Goal: Task Accomplishment & Management: Use online tool/utility

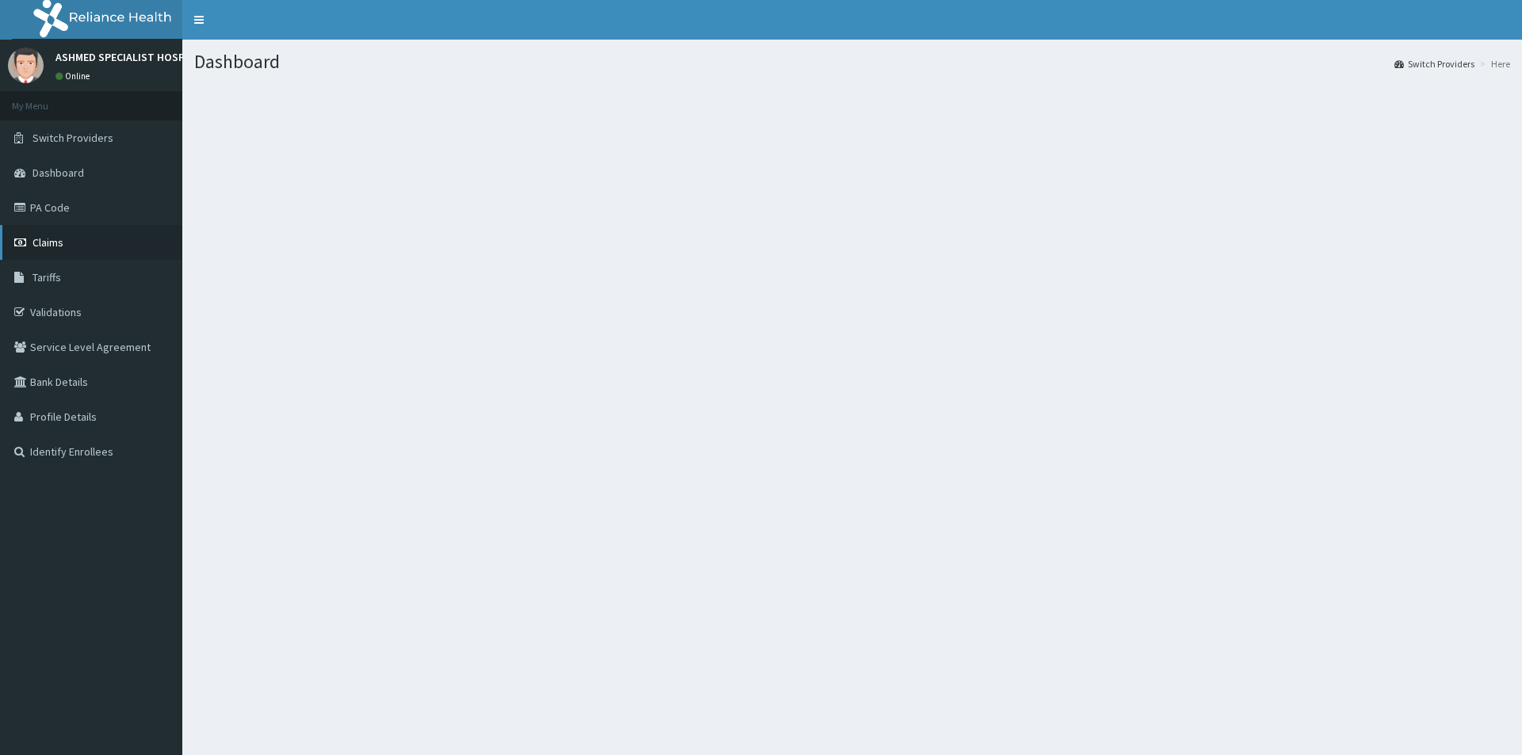
click at [59, 250] on span "Claims" at bounding box center [47, 242] width 31 height 14
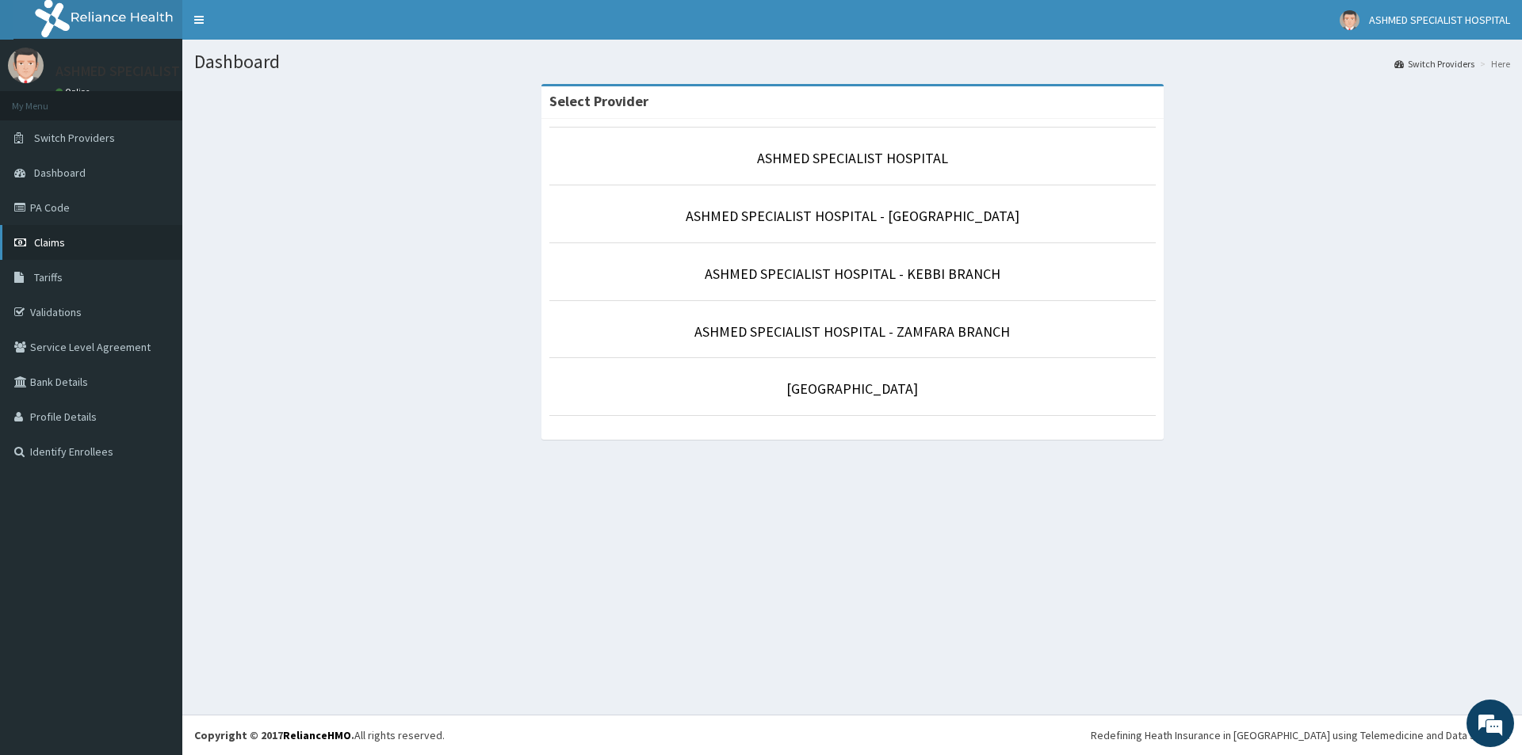
click at [48, 251] on link "Claims" at bounding box center [91, 242] width 182 height 35
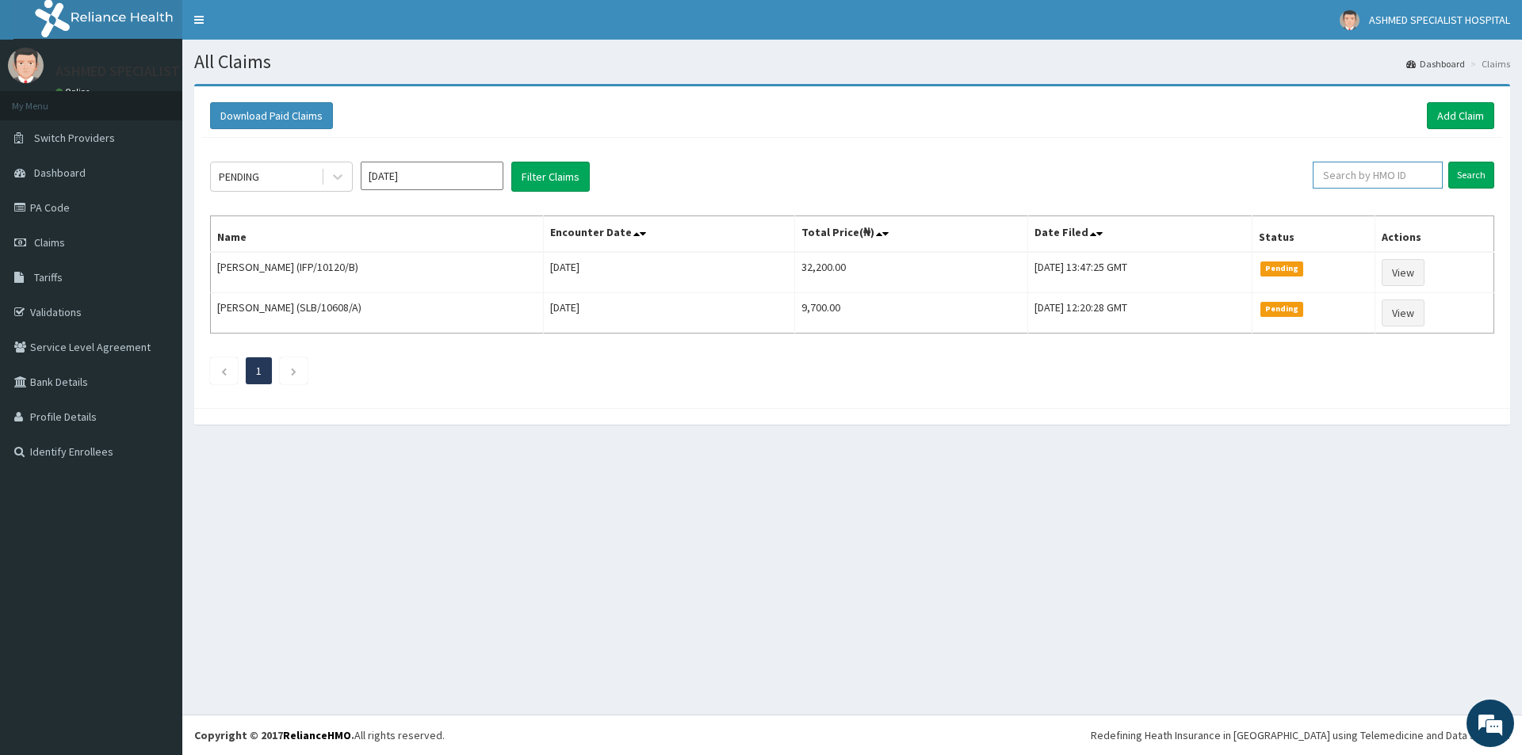
click at [1418, 183] on input "text" at bounding box center [1377, 175] width 130 height 27
click at [1470, 122] on link "Add Claim" at bounding box center [1460, 115] width 67 height 27
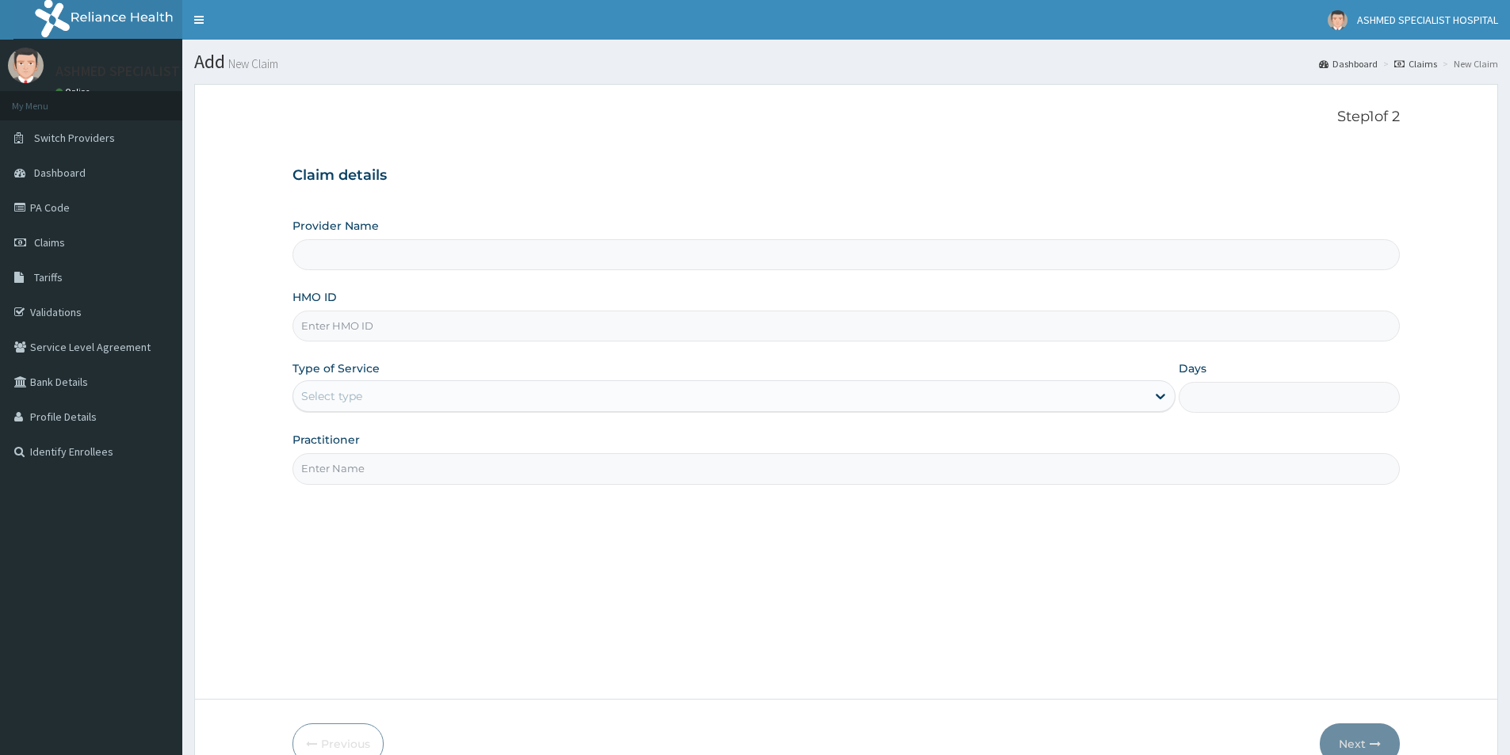
type input "ASHMED SPECIALIST HOSPITAL"
click at [1429, 58] on link "Claims" at bounding box center [1415, 63] width 43 height 13
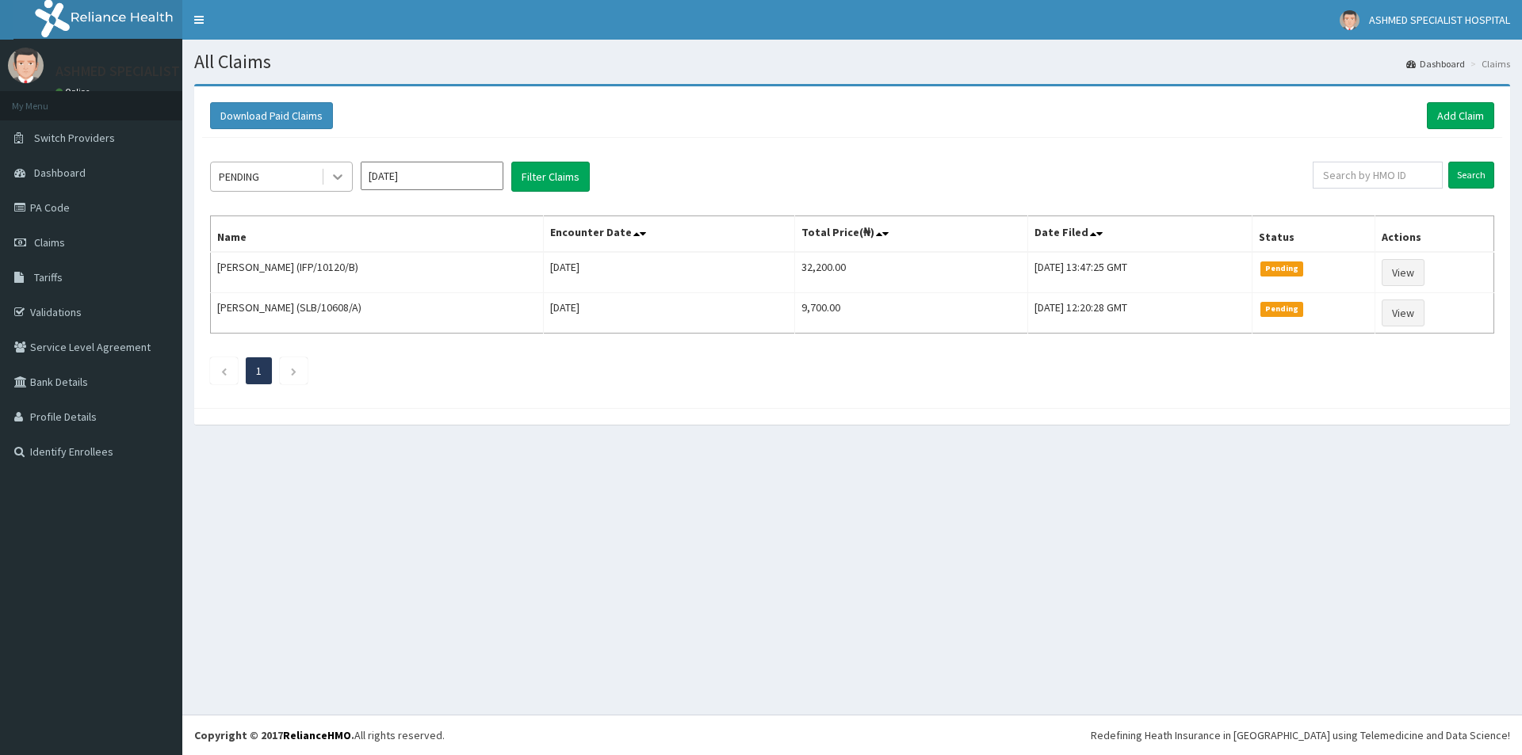
click at [337, 174] on icon at bounding box center [338, 177] width 16 height 16
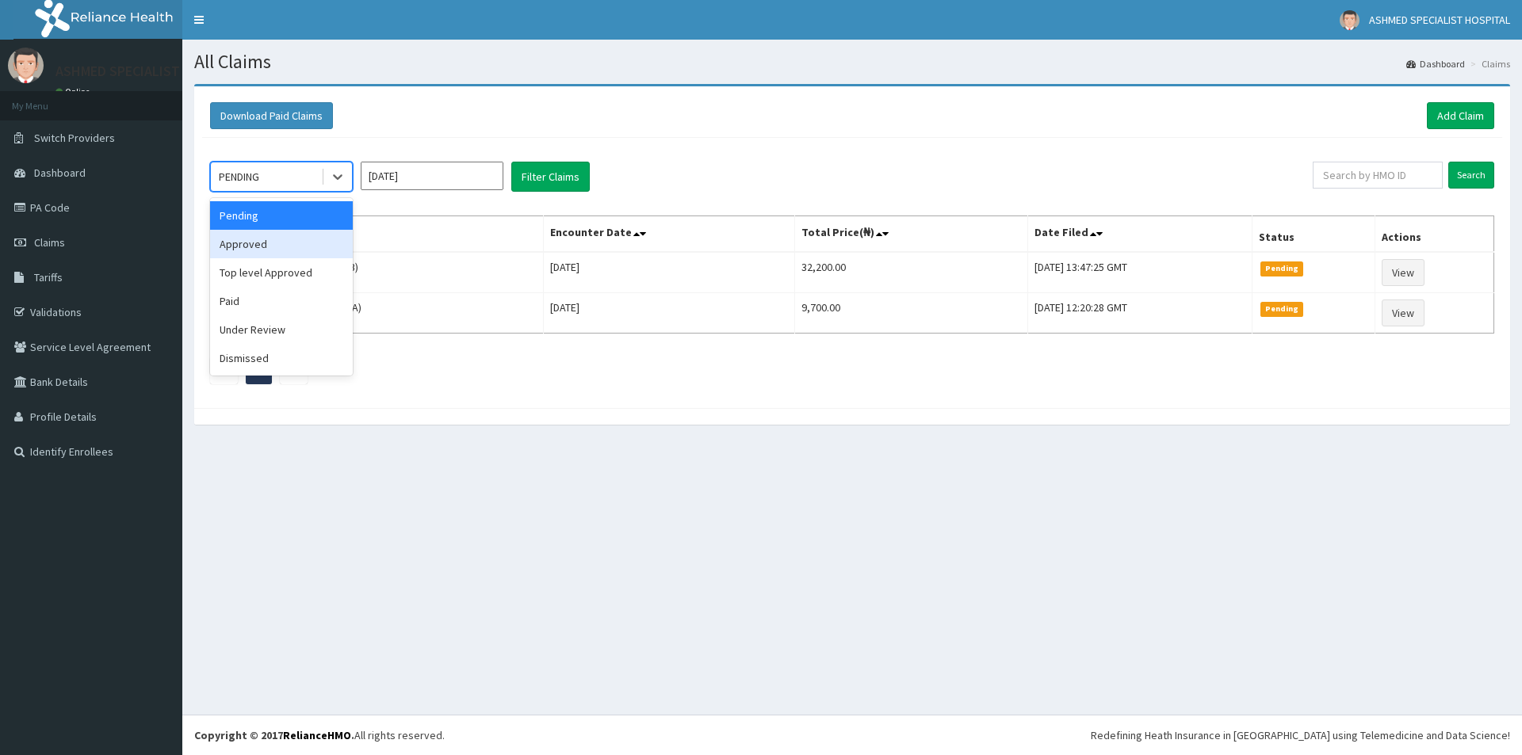
click at [279, 243] on div "Approved" at bounding box center [281, 244] width 143 height 29
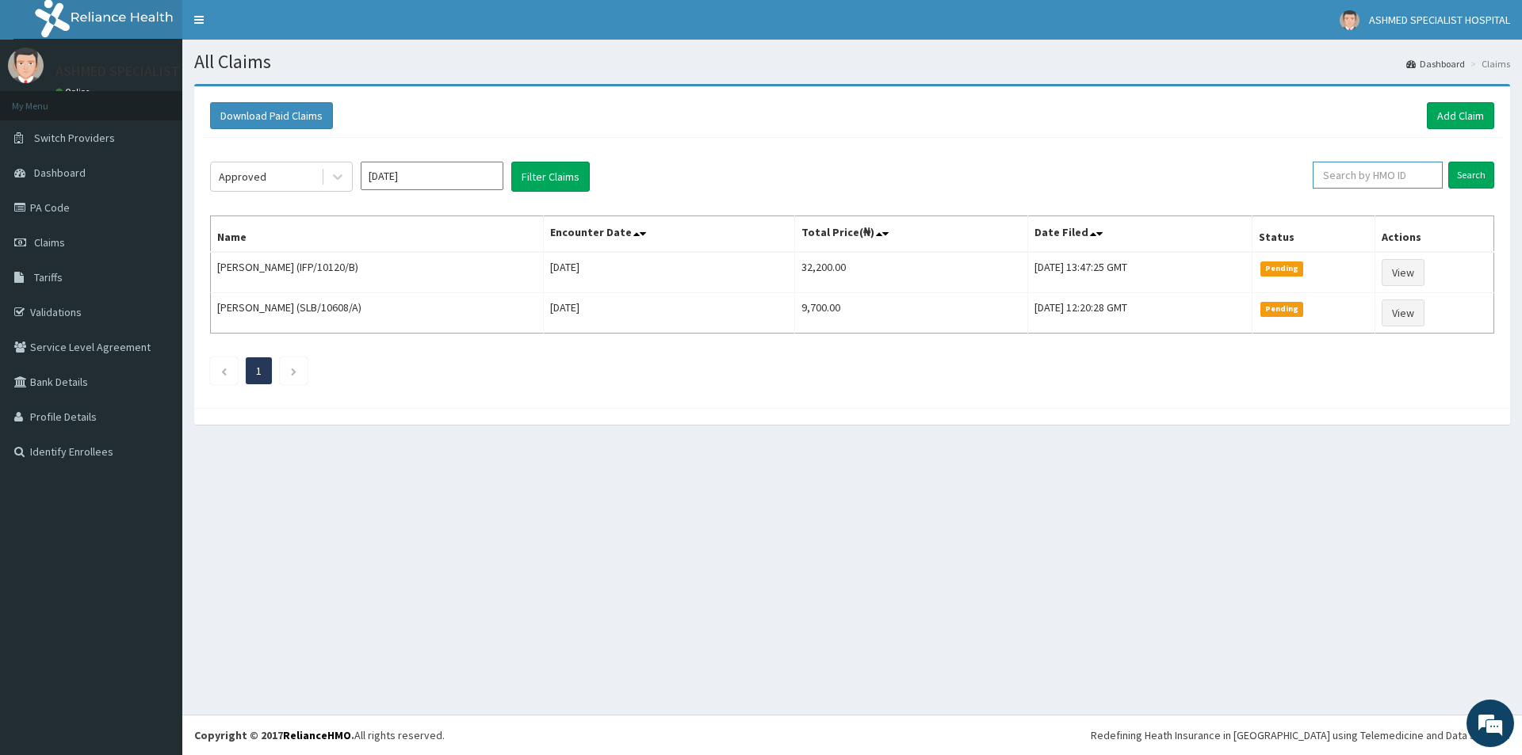
click at [1414, 176] on input "text" at bounding box center [1377, 175] width 130 height 27
type input "PFM/10229/E"
click at [1473, 167] on input "Search" at bounding box center [1471, 175] width 46 height 27
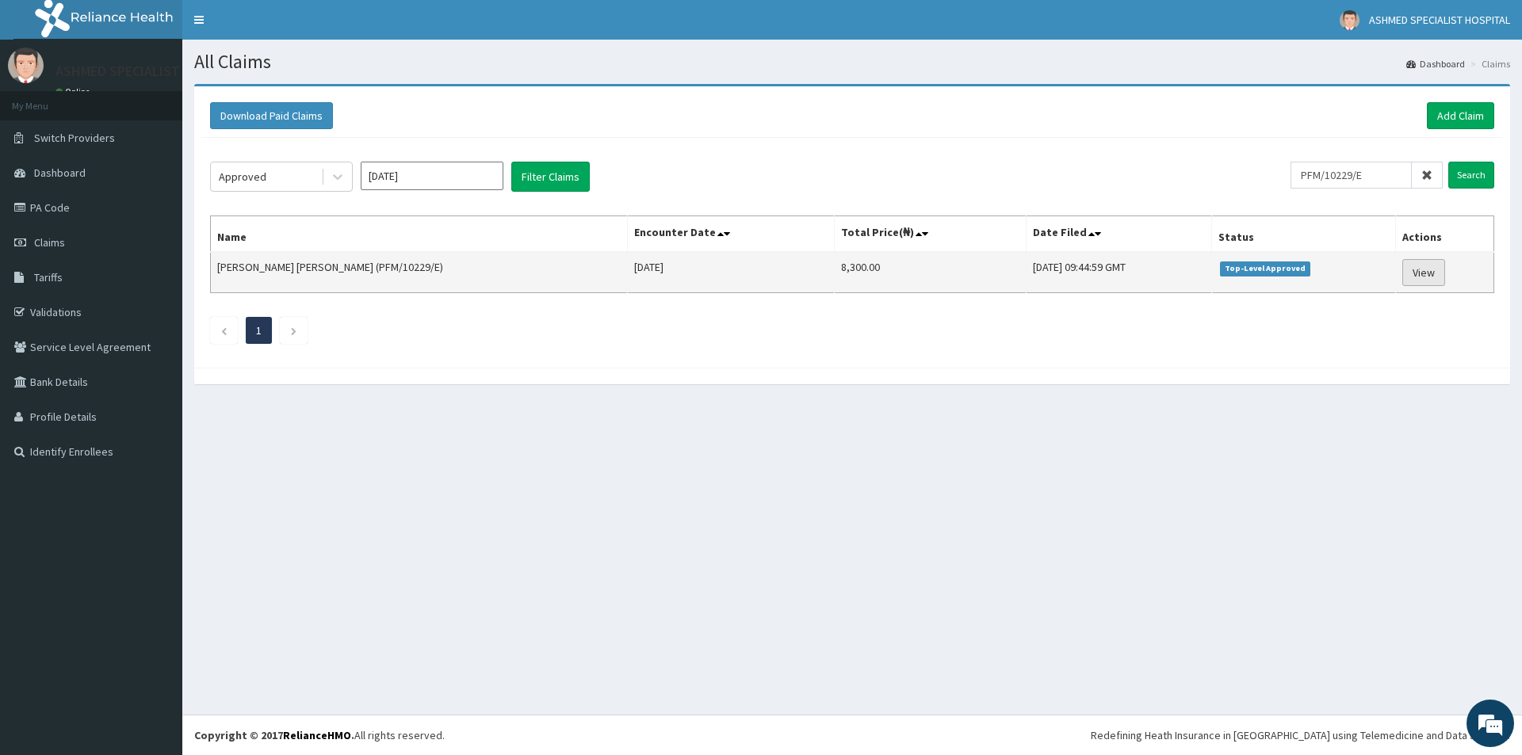
click at [1423, 271] on link "View" at bounding box center [1423, 272] width 43 height 27
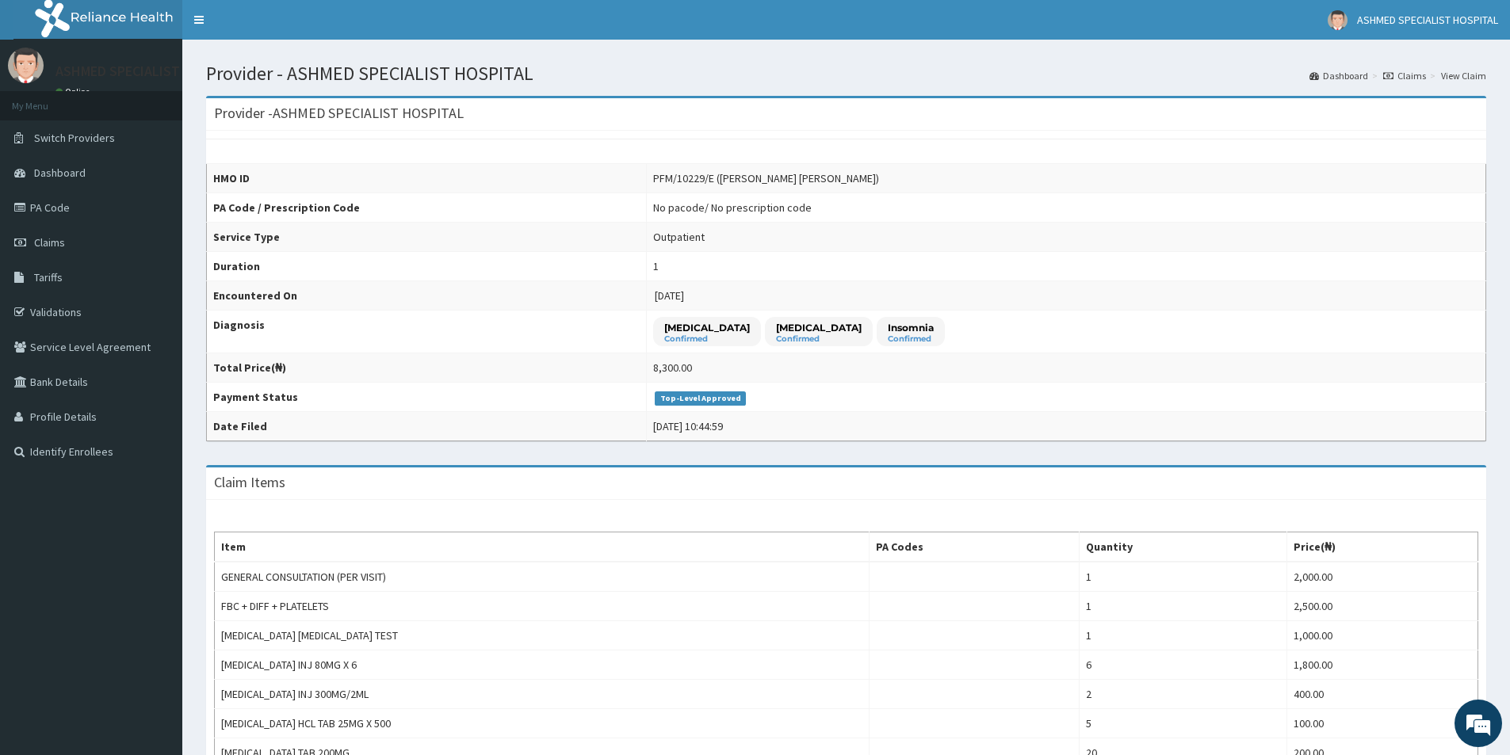
click at [1457, 76] on link "View Claim" at bounding box center [1463, 75] width 45 height 13
click at [1356, 69] on link "Dashboard" at bounding box center [1338, 75] width 59 height 13
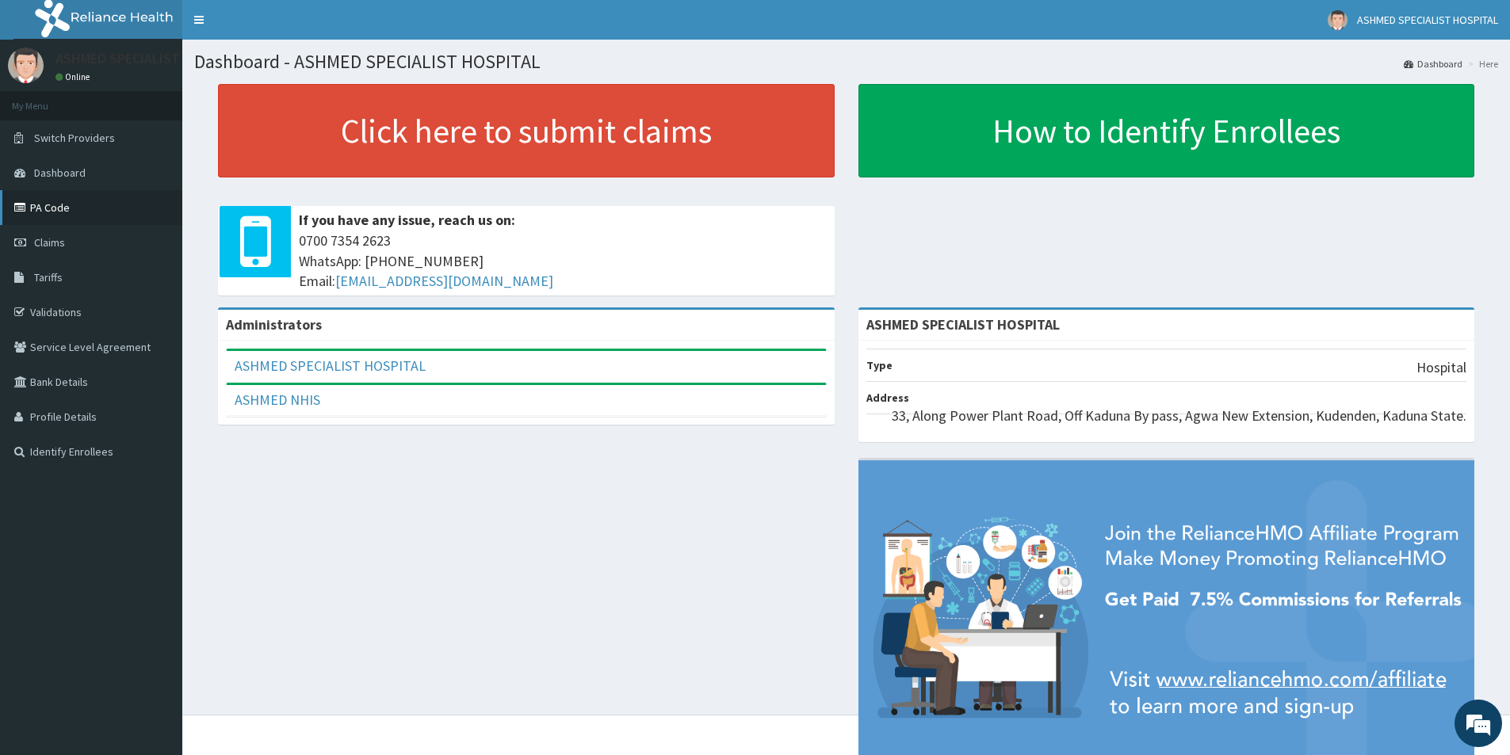
click at [49, 210] on link "PA Code" at bounding box center [91, 207] width 182 height 35
